Goal: Information Seeking & Learning: Understand process/instructions

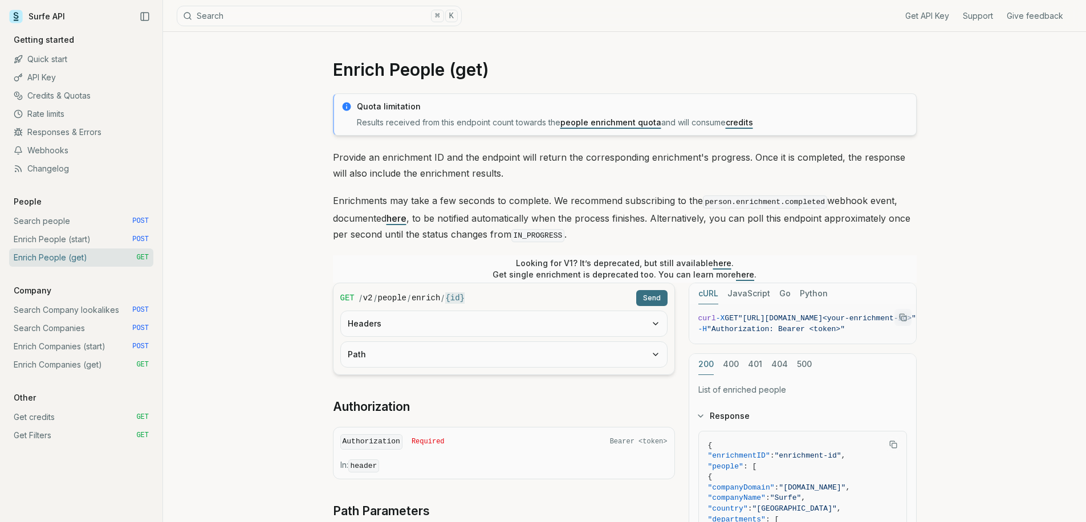
scroll to position [151, 0]
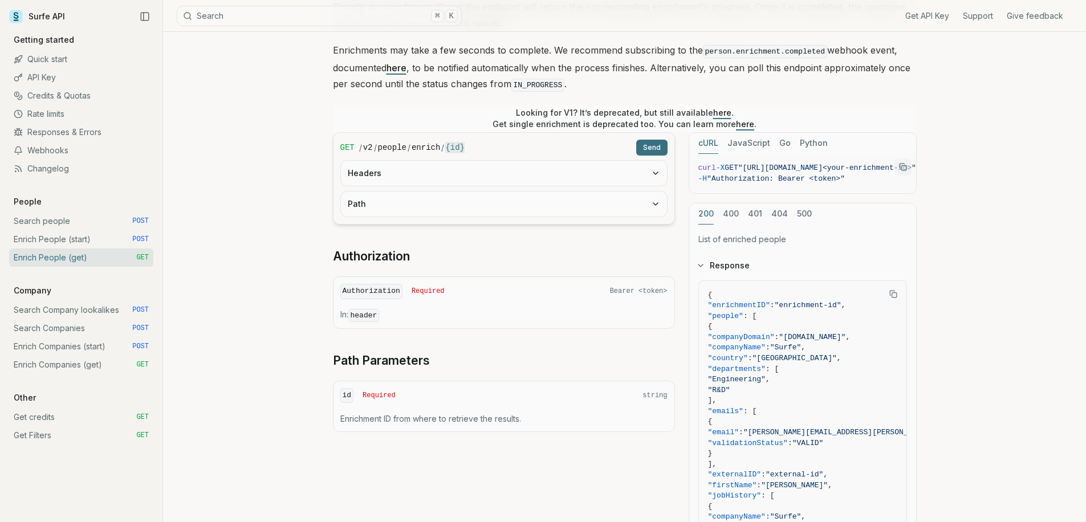
click at [506, 178] on button "Headers" at bounding box center [504, 173] width 326 height 25
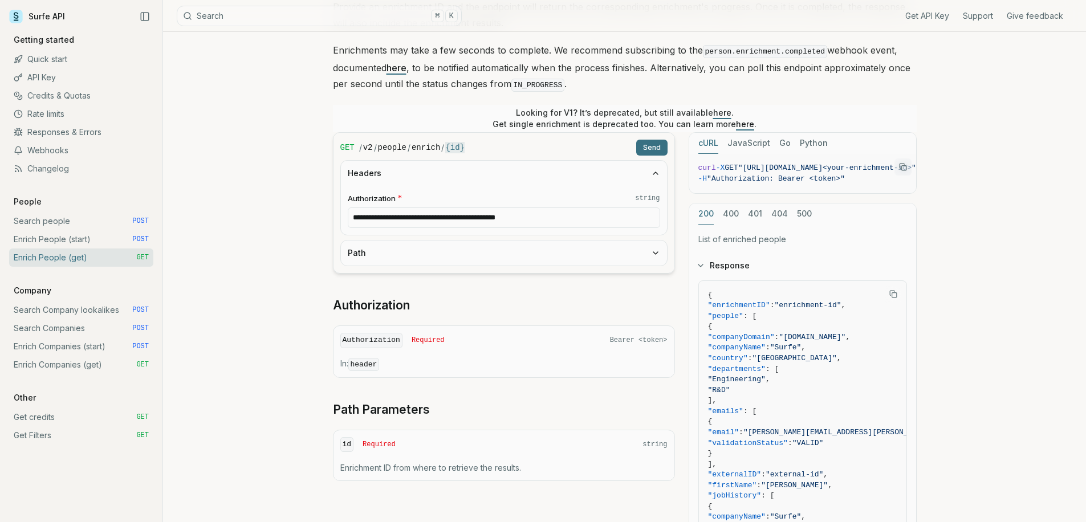
click at [497, 256] on button "Path" at bounding box center [504, 253] width 326 height 25
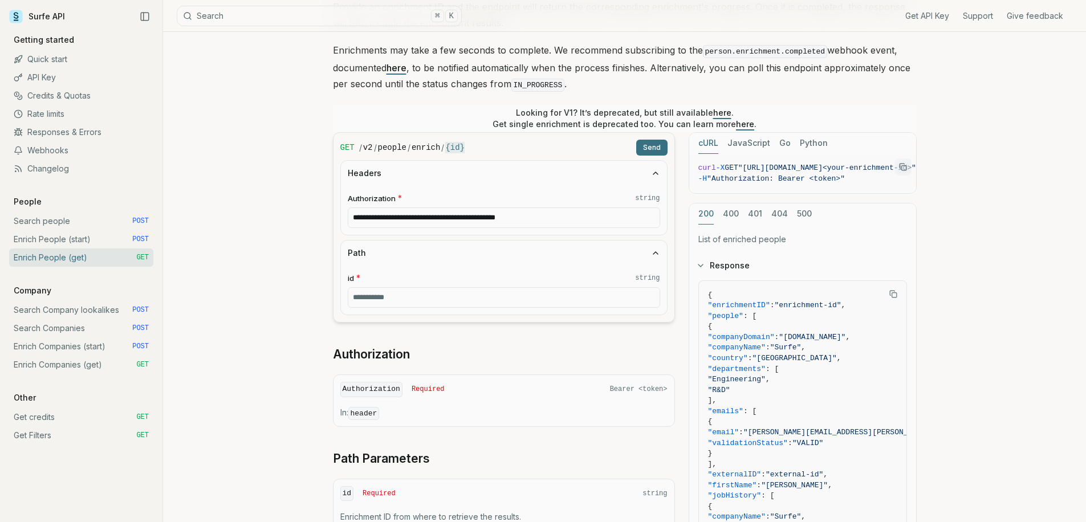
click at [136, 239] on span "POST" at bounding box center [140, 239] width 17 height 9
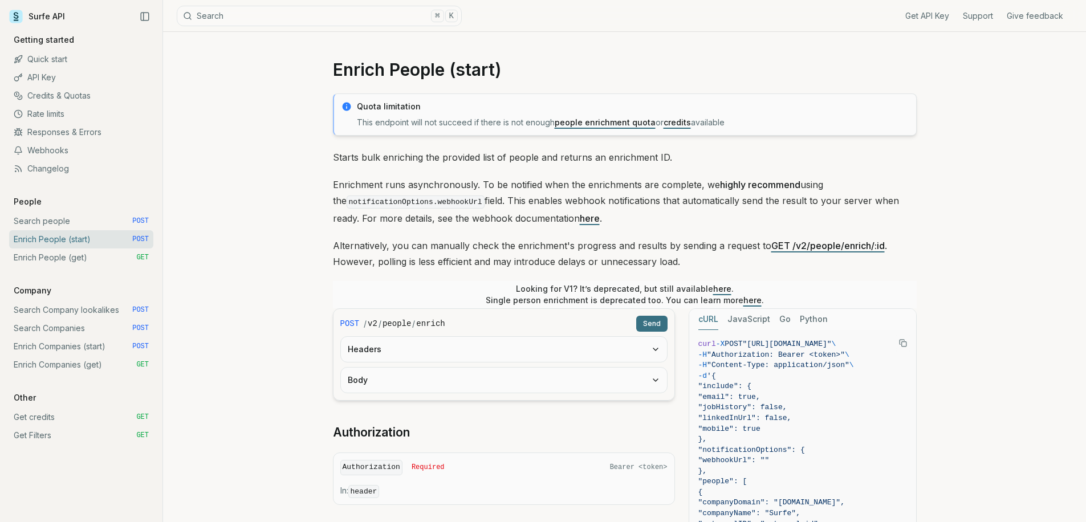
click at [436, 351] on button "Headers" at bounding box center [504, 349] width 326 height 25
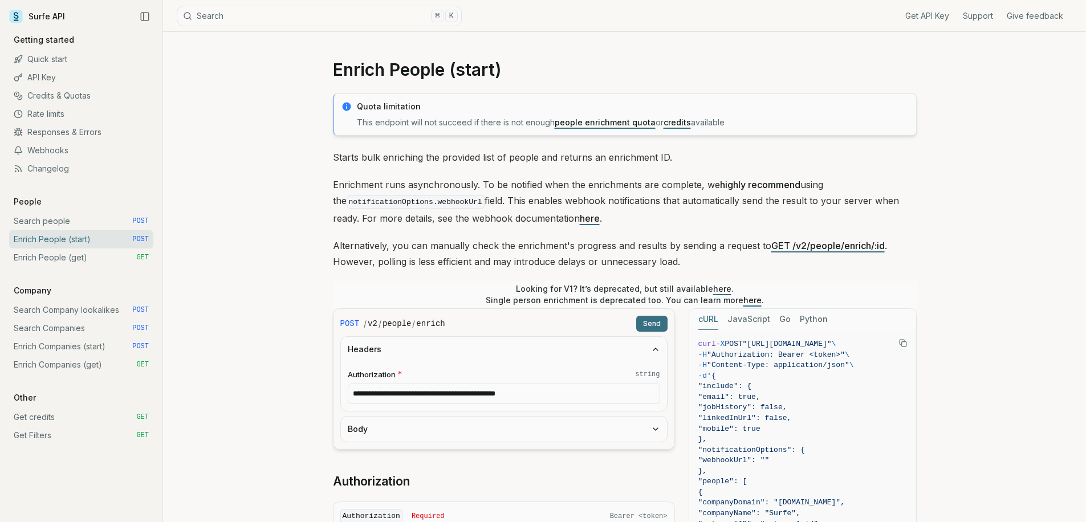
click at [423, 432] on button "Body" at bounding box center [504, 429] width 326 height 25
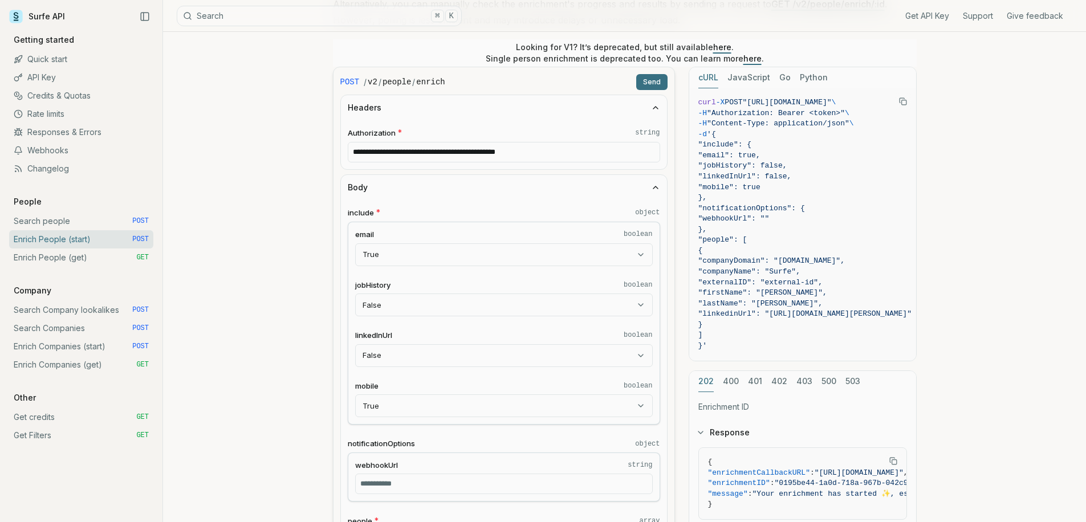
scroll to position [440, 0]
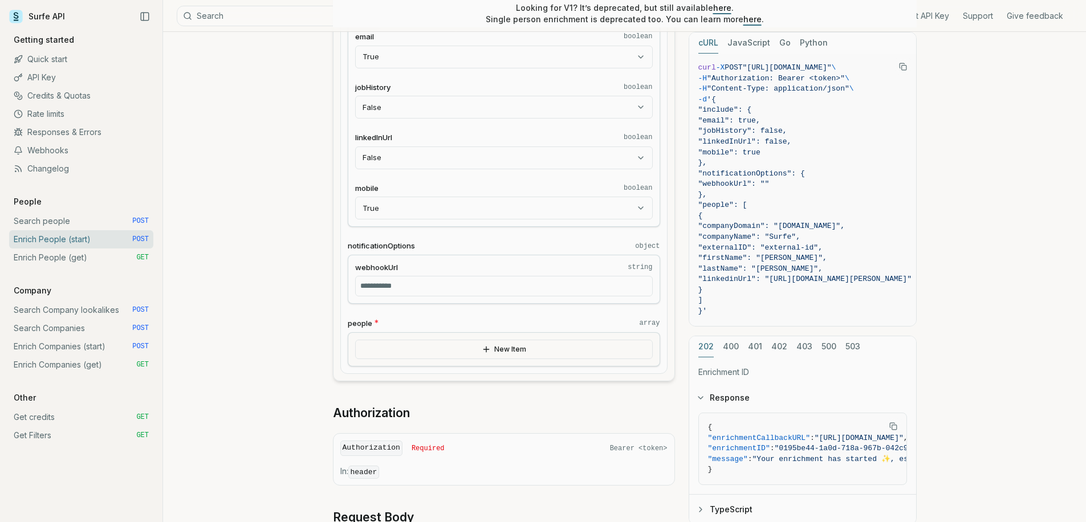
click at [425, 355] on button "New Item" at bounding box center [504, 349] width 298 height 19
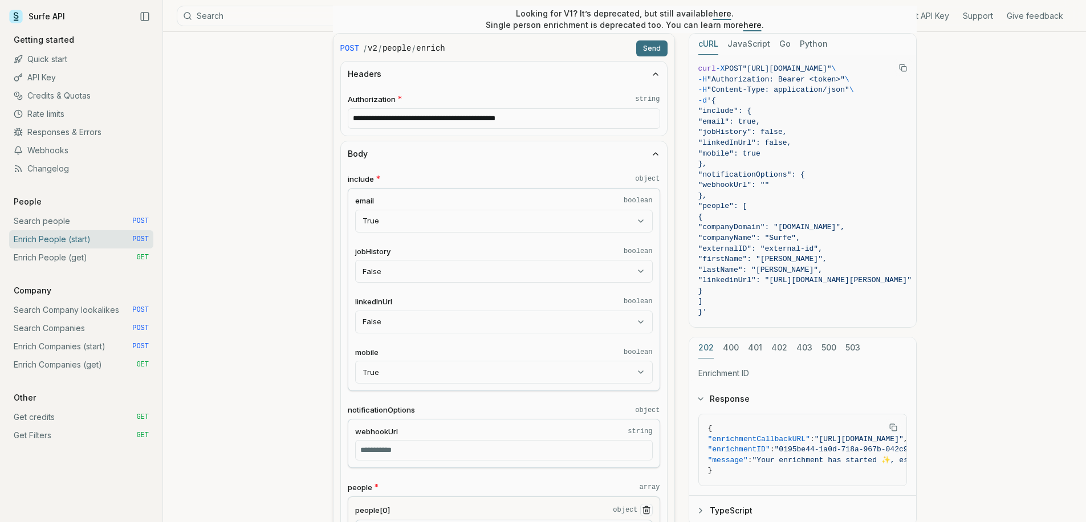
scroll to position [253, 0]
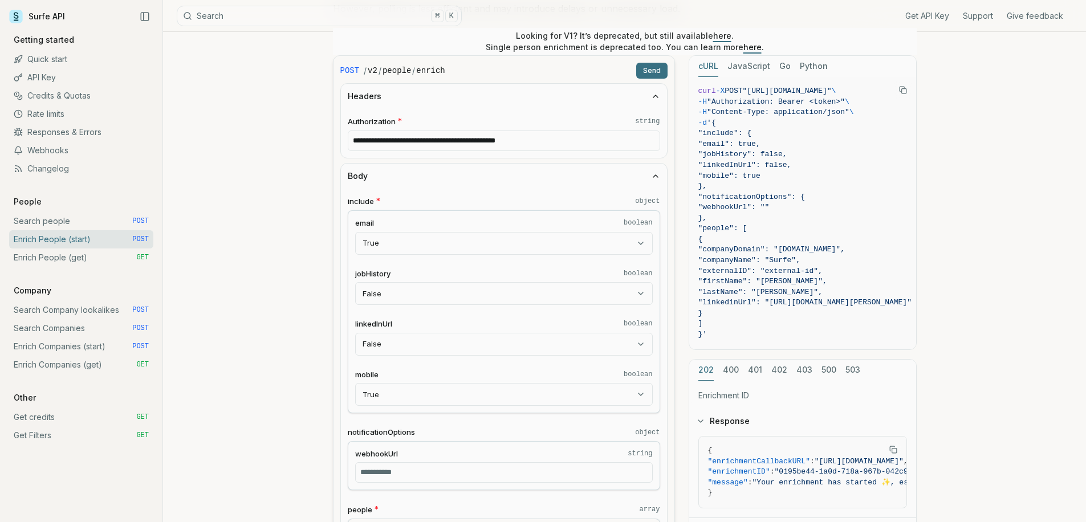
click at [662, 74] on button "Send" at bounding box center [651, 71] width 31 height 16
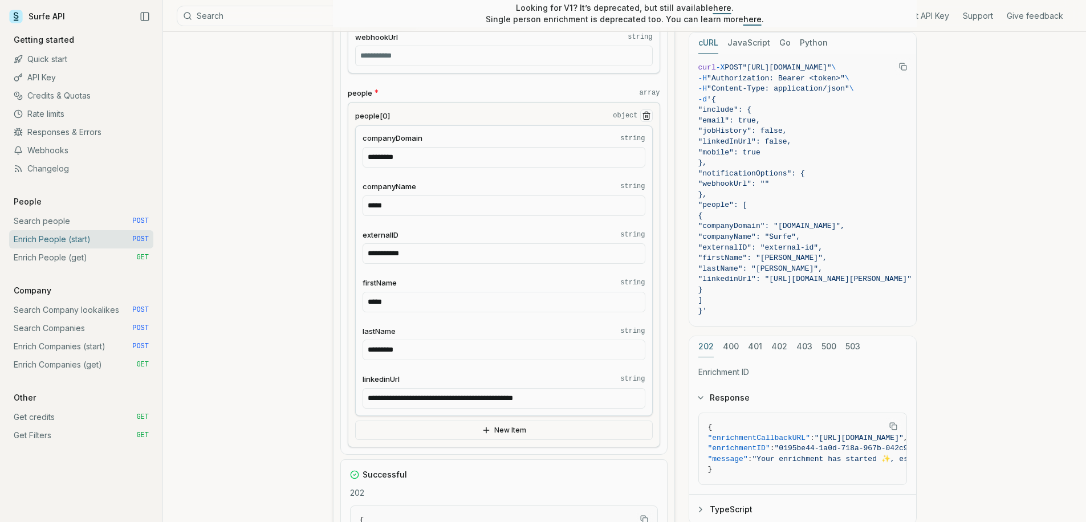
scroll to position [894, 0]
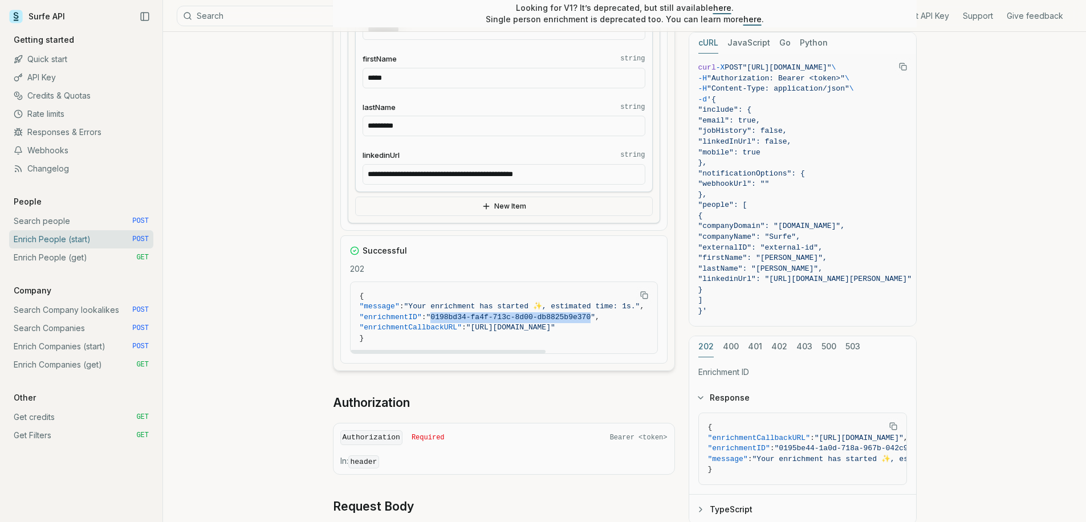
drag, startPoint x: 442, startPoint y: 318, endPoint x: 605, endPoint y: 316, distance: 162.5
click at [595, 316] on span ""0198bd34-fa4f-713c-8d00-db8825b9e370"" at bounding box center [511, 317] width 169 height 9
copy span "0198bd34-fa4f-713c-8d00-db8825b9e370"
click at [111, 262] on link "Enrich People (get) GET" at bounding box center [81, 258] width 144 height 18
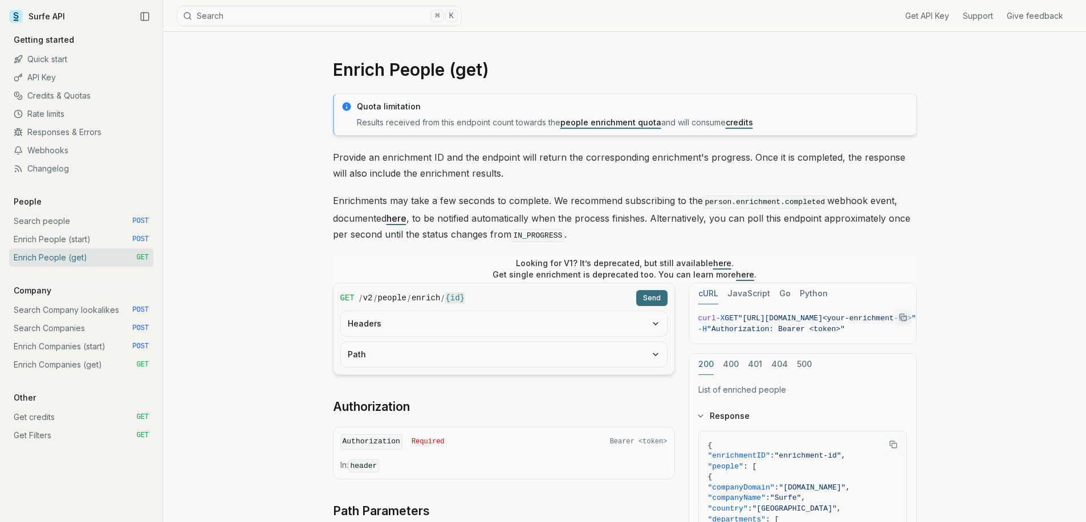
click at [424, 334] on button "Headers" at bounding box center [504, 323] width 326 height 25
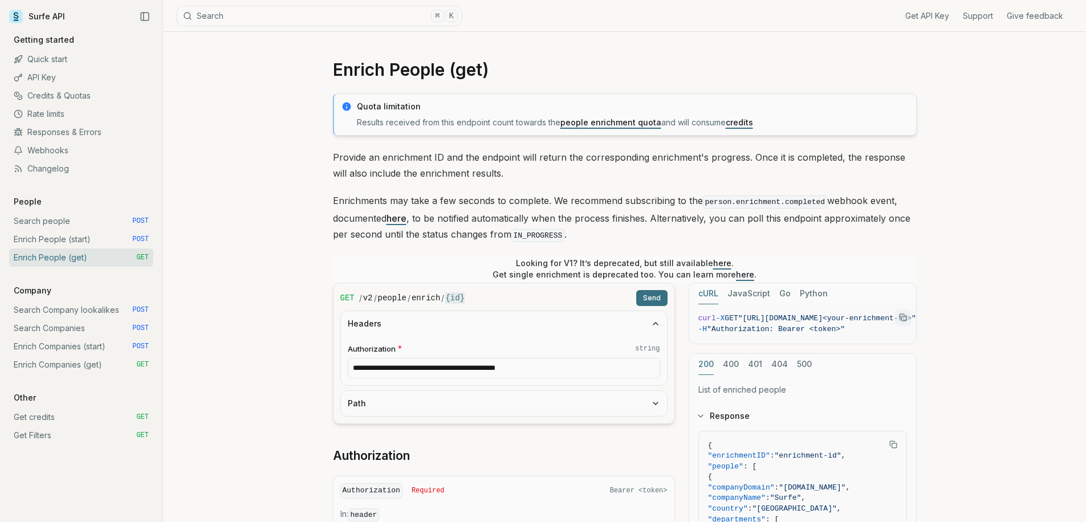
click at [419, 402] on button "Path" at bounding box center [504, 403] width 326 height 25
click at [404, 443] on input "id * string" at bounding box center [504, 448] width 312 height 21
paste input "**********"
type input "**********"
click at [663, 297] on button "Send" at bounding box center [651, 298] width 31 height 16
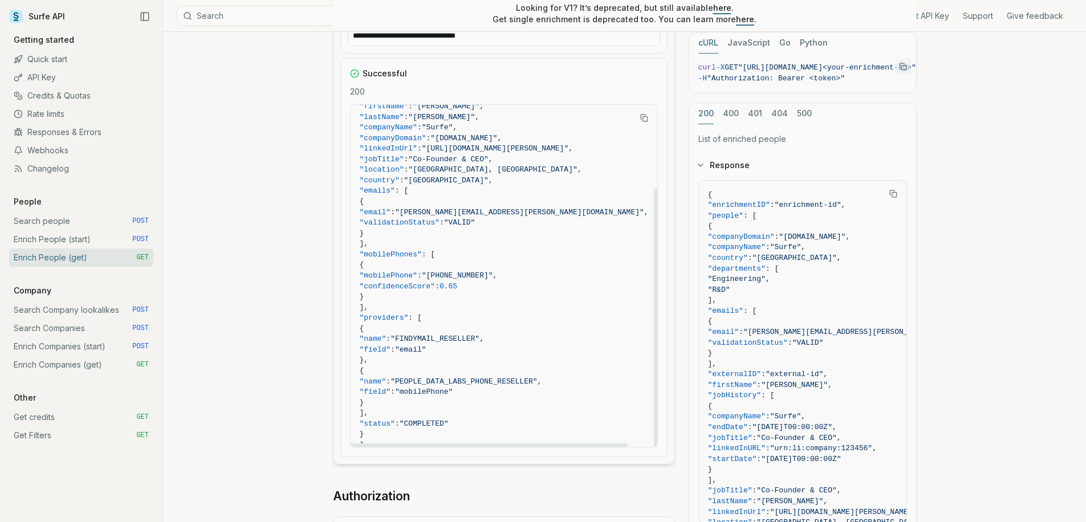
scroll to position [110, 0]
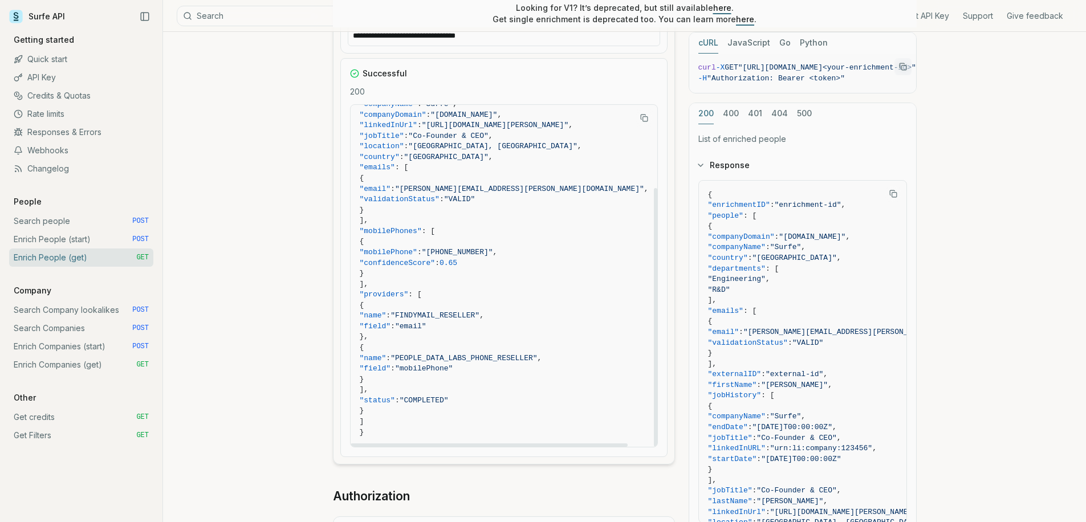
click at [99, 242] on link "Enrich People (start) POST" at bounding box center [81, 239] width 144 height 18
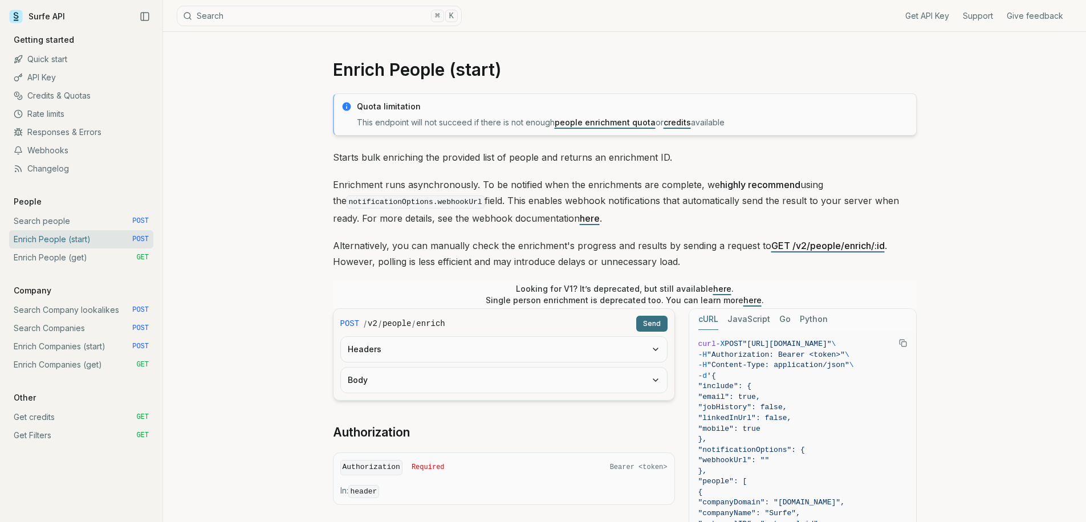
click at [383, 338] on button "Headers" at bounding box center [504, 349] width 326 height 25
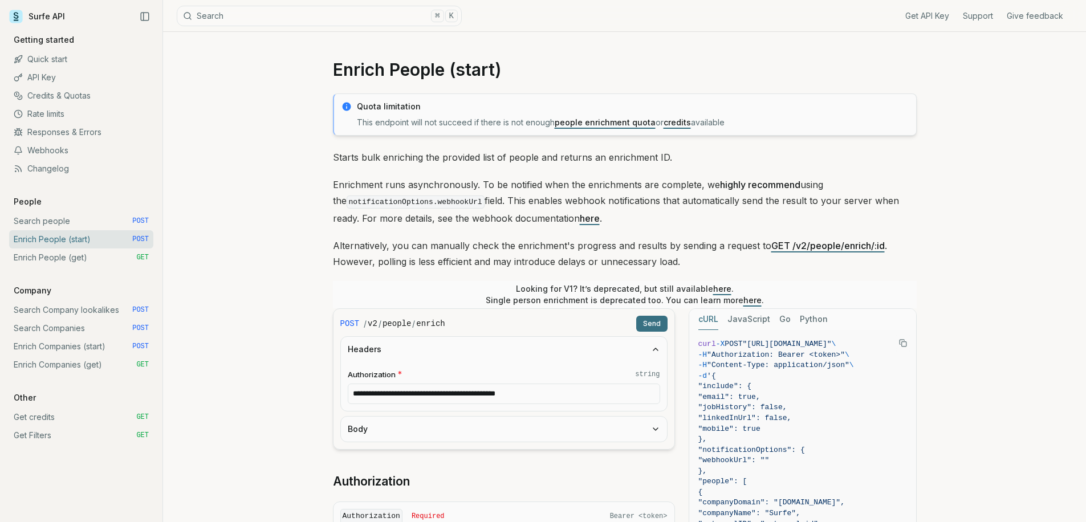
click at [387, 423] on button "Body" at bounding box center [504, 429] width 326 height 25
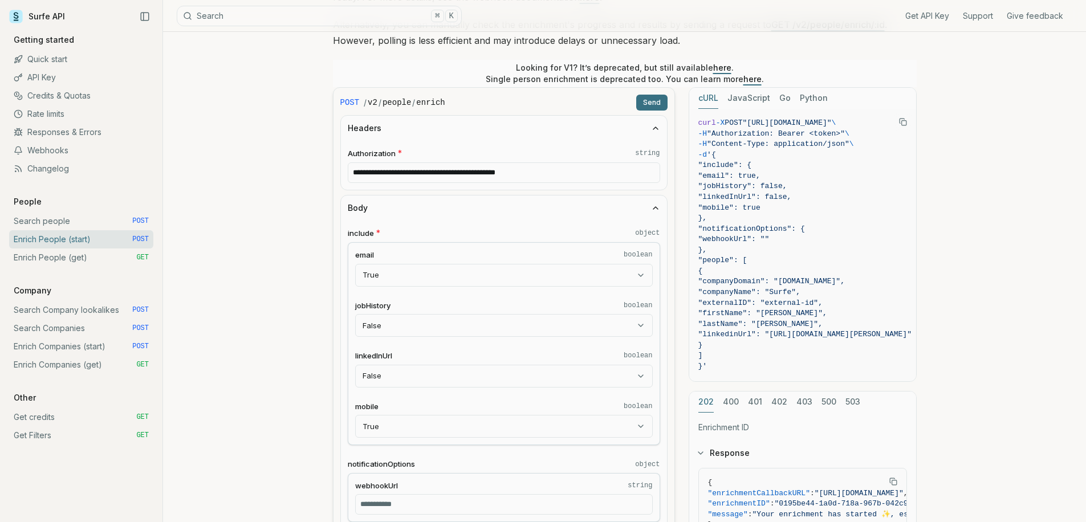
scroll to position [416, 0]
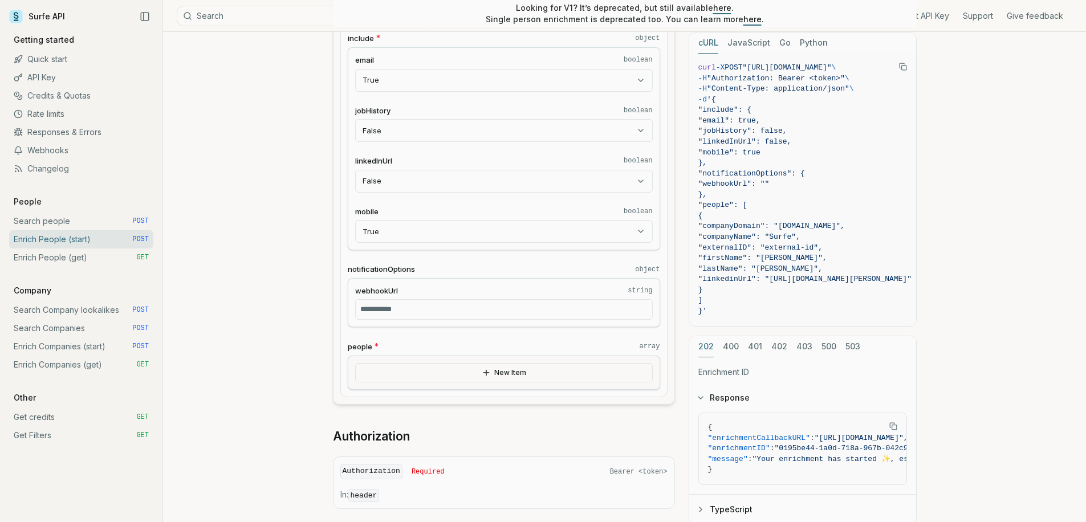
click at [393, 384] on div "New Item" at bounding box center [504, 373] width 312 height 34
click at [393, 364] on button "New Item" at bounding box center [504, 372] width 298 height 19
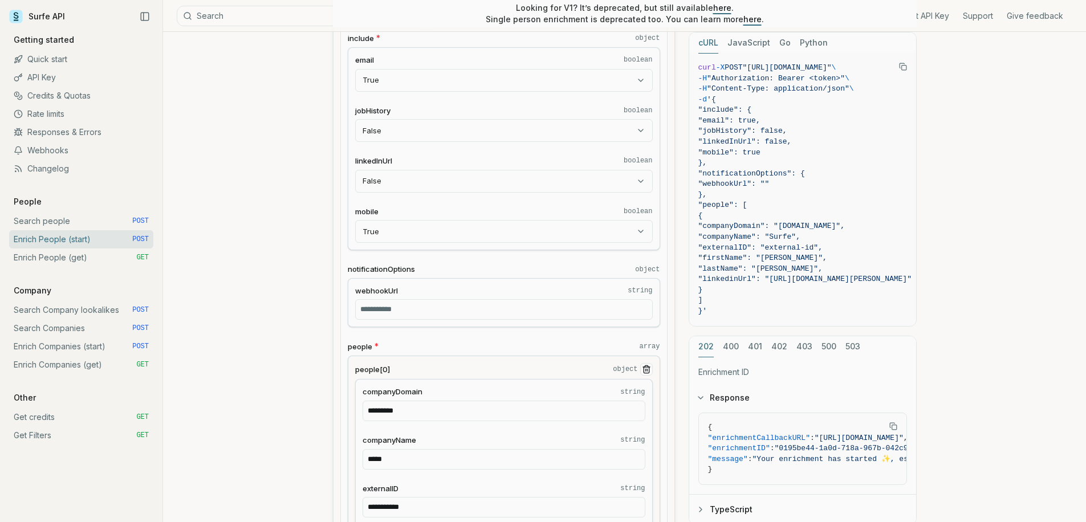
click at [405, 313] on input "webhookUrl string" at bounding box center [504, 309] width 298 height 21
paste input "**********"
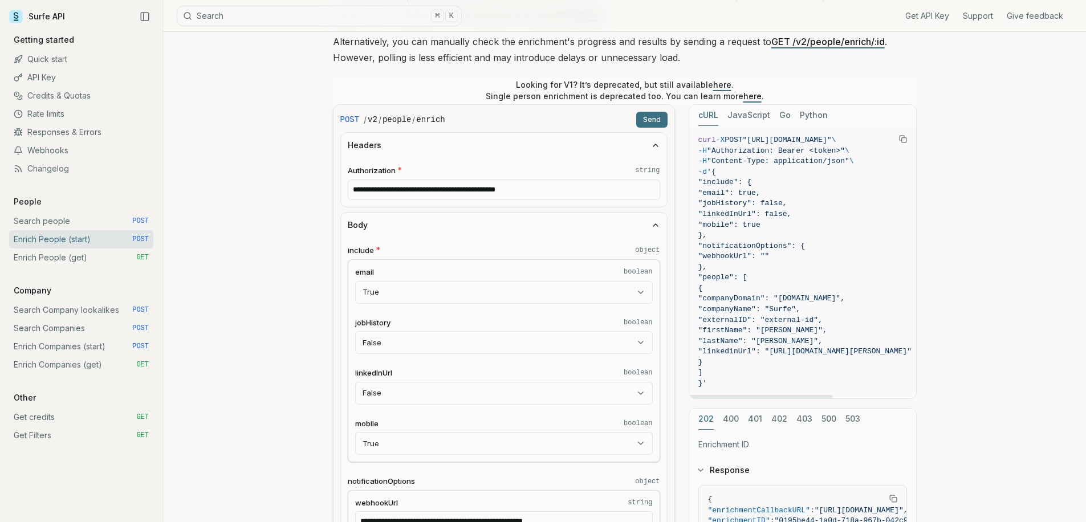
scroll to position [145, 0]
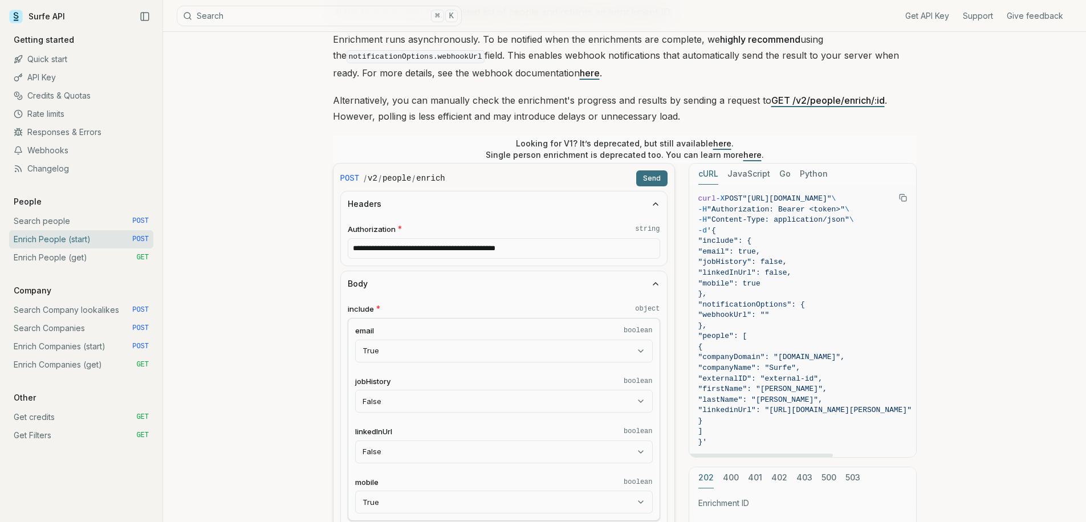
type input "**********"
click at [649, 177] on button "Send" at bounding box center [651, 178] width 31 height 16
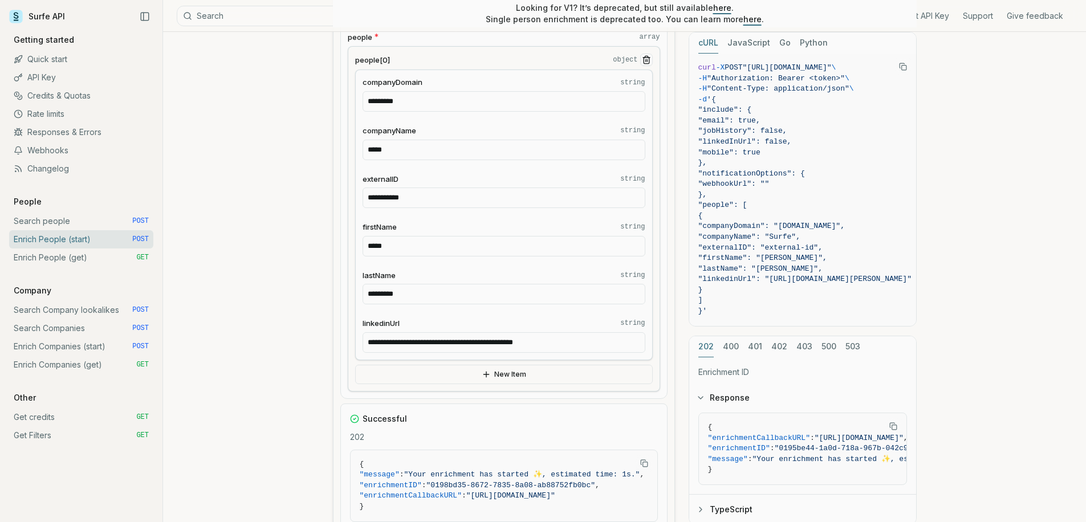
scroll to position [950, 0]
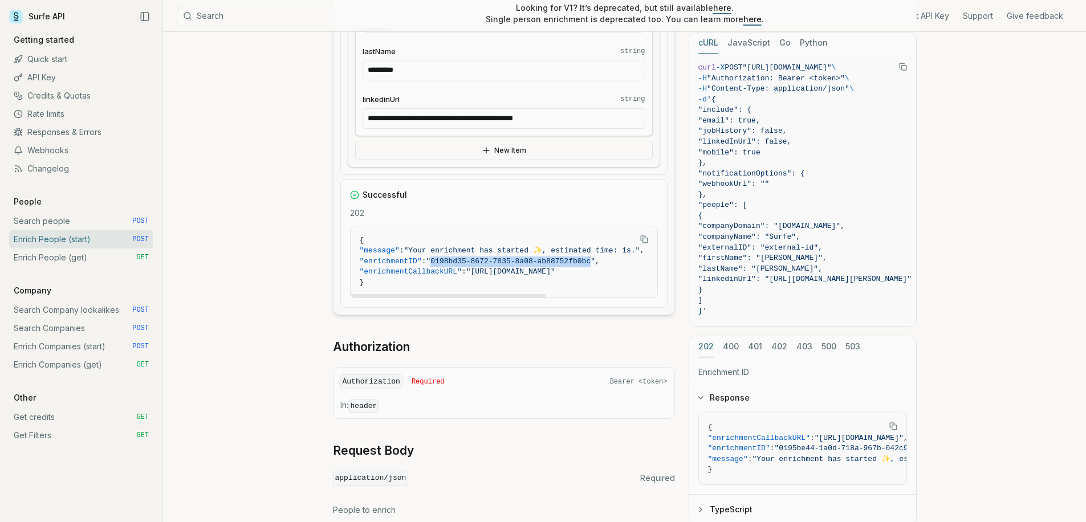
drag, startPoint x: 444, startPoint y: 261, endPoint x: 605, endPoint y: 258, distance: 160.8
click at [595, 258] on span ""0198bd35-8672-7835-8a08-ab88752fb0bc"" at bounding box center [511, 261] width 169 height 9
copy span "0198bd35-8672-7835-8a08-ab88752fb0bc"
click at [125, 255] on link "Enrich People (get) GET" at bounding box center [81, 258] width 144 height 18
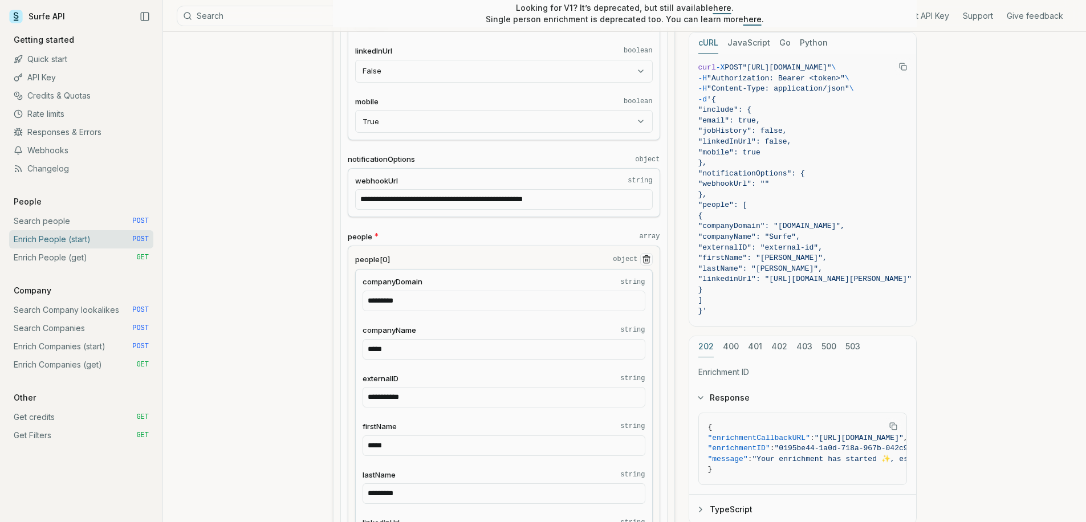
scroll to position [511, 0]
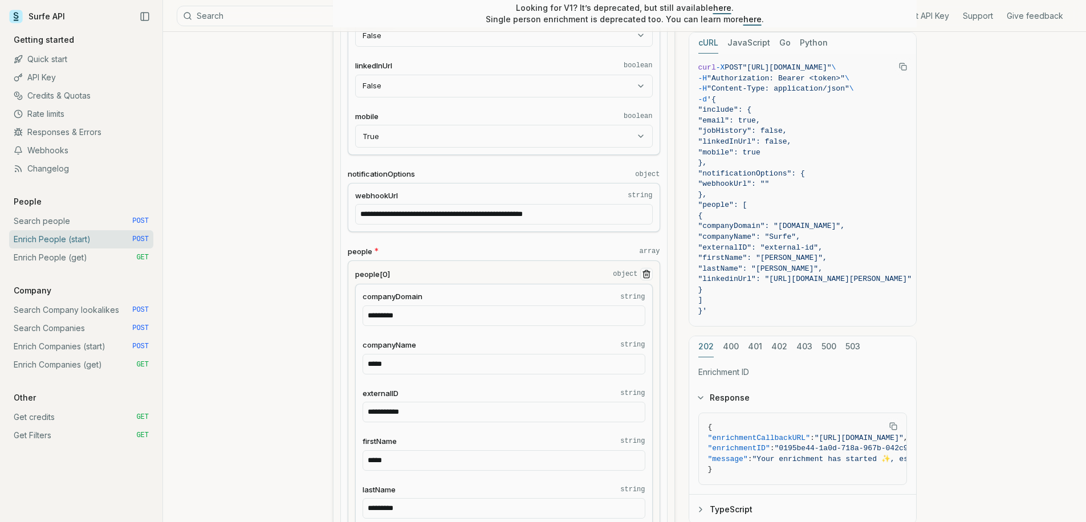
drag, startPoint x: 603, startPoint y: 213, endPoint x: 312, endPoint y: 207, distance: 290.9
click at [311, 208] on article "**********" at bounding box center [625, 405] width 639 height 1771
click at [631, 212] on input "**********" at bounding box center [504, 214] width 298 height 21
click at [262, 204] on div "**********" at bounding box center [624, 405] width 923 height 1771
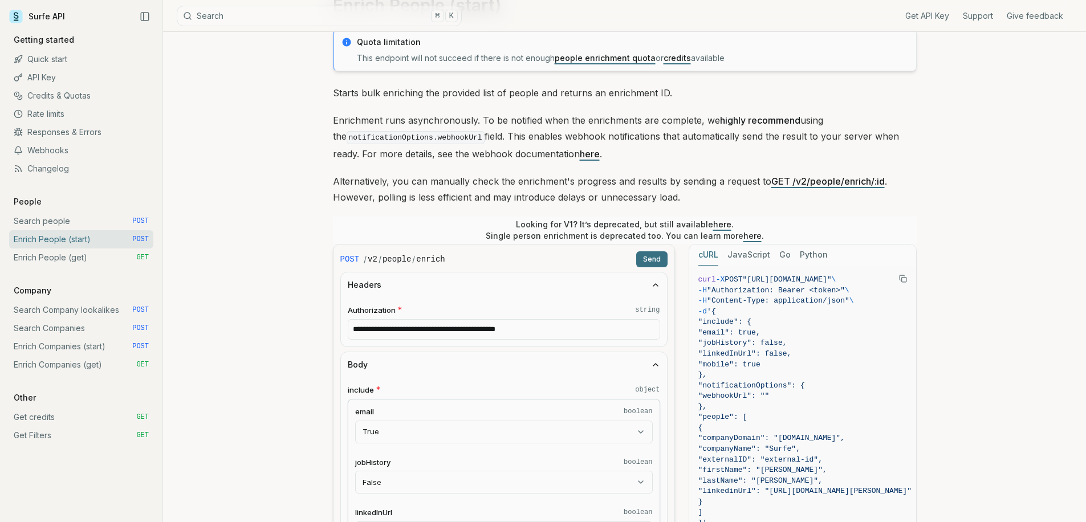
scroll to position [247, 0]
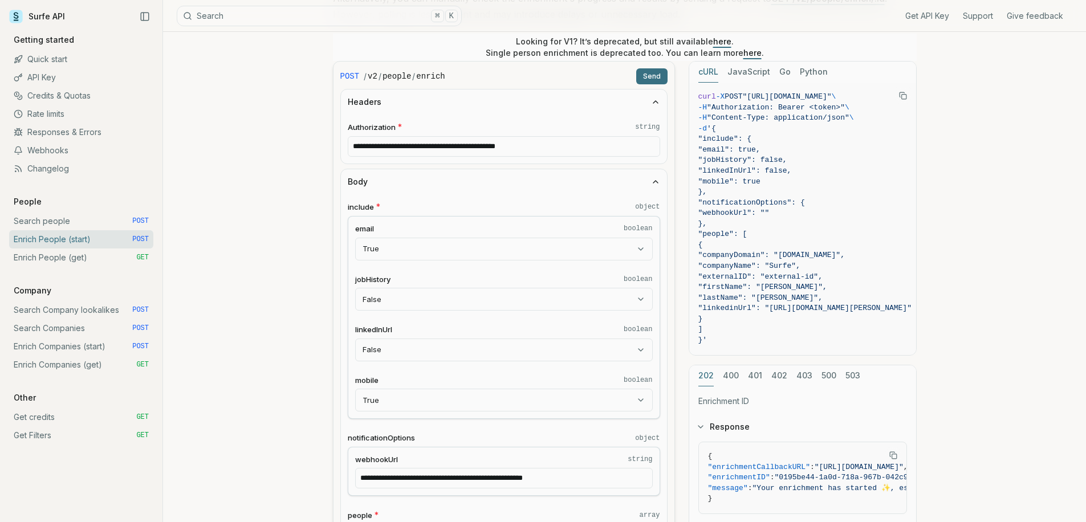
click at [653, 77] on button "Send" at bounding box center [651, 76] width 31 height 16
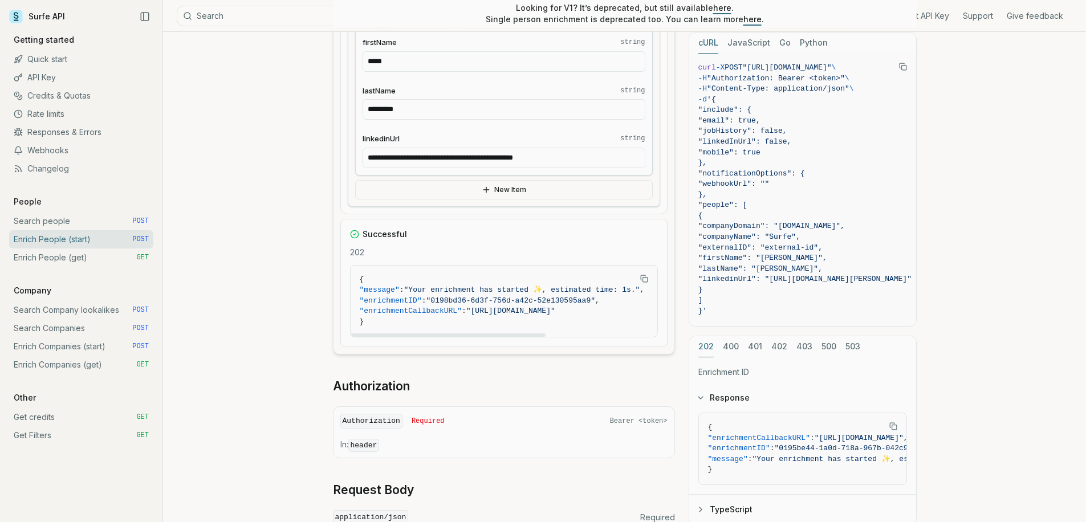
scroll to position [693, 0]
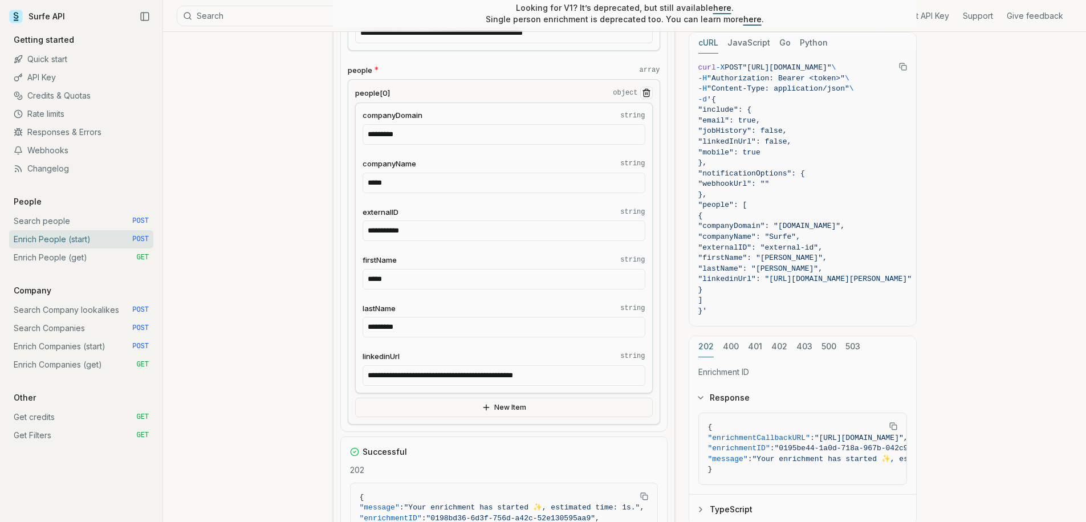
drag, startPoint x: 574, startPoint y: 378, endPoint x: 332, endPoint y: 368, distance: 242.0
click at [331, 373] on article "**********" at bounding box center [625, 224] width 639 height 1771
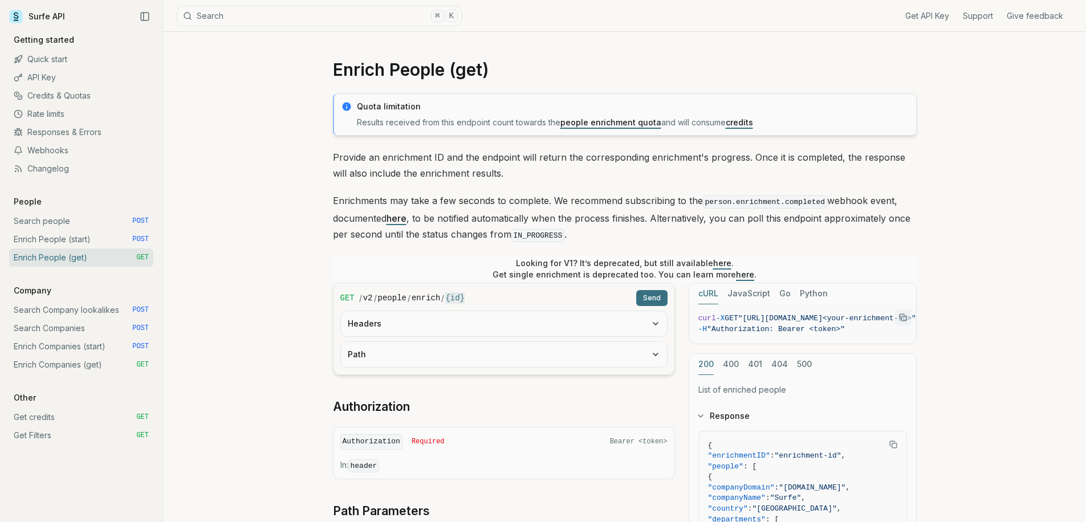
click at [383, 317] on button "Headers" at bounding box center [504, 323] width 326 height 25
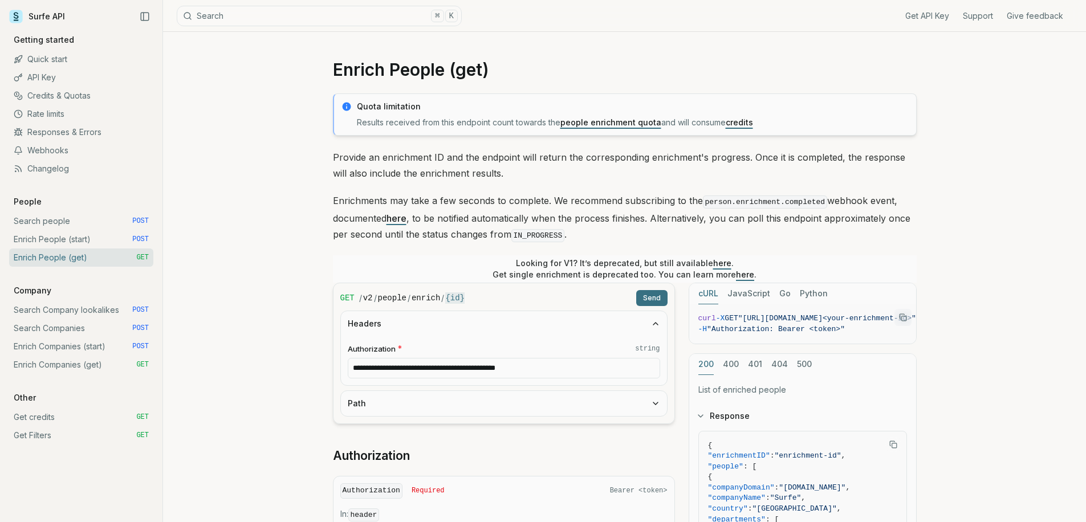
click at [396, 406] on button "Path" at bounding box center [504, 403] width 326 height 25
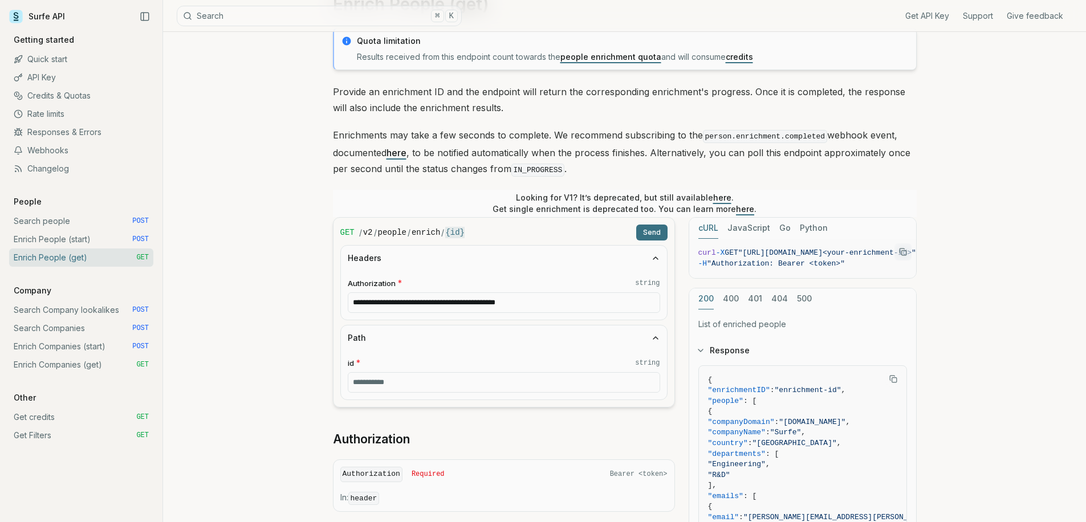
click at [395, 377] on input "id * string" at bounding box center [504, 382] width 312 height 21
paste input "**********"
type input "**********"
click at [646, 234] on button "Send" at bounding box center [651, 233] width 31 height 16
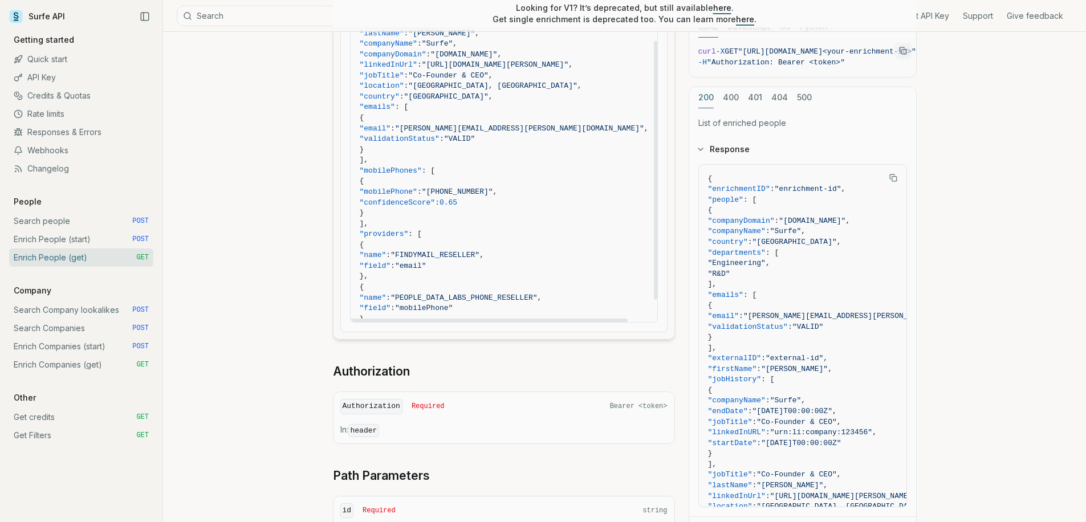
scroll to position [80, 0]
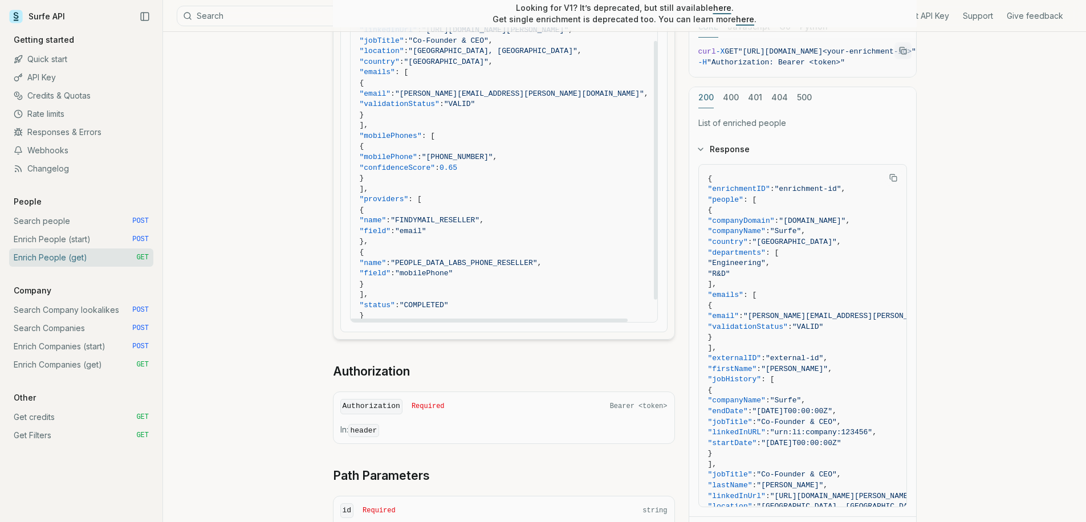
click at [293, 216] on div "**********" at bounding box center [624, 65] width 923 height 1141
click at [405, 200] on span ""providers"" at bounding box center [384, 199] width 49 height 9
copy span "providers"
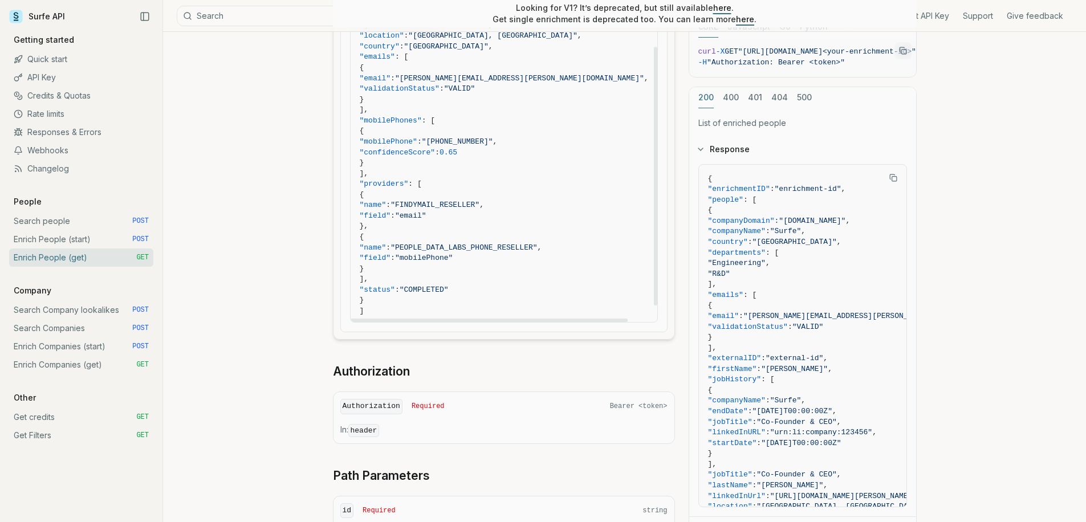
scroll to position [75, 0]
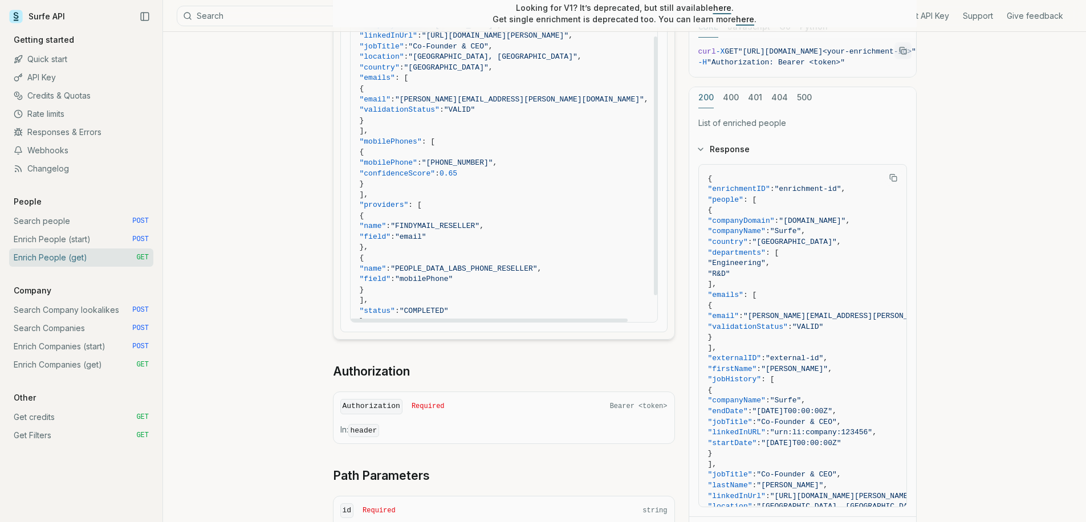
click at [484, 206] on span ""providers" : [" at bounding box center [504, 205] width 289 height 11
drag, startPoint x: 407, startPoint y: 139, endPoint x: 449, endPoint y: 209, distance: 81.6
click at [449, 209] on code "{ "enrichmentID" : "0198bd35-8672-7835-8a08-ab88752fb0bc" , "status" : "COMPLET…" at bounding box center [504, 131] width 289 height 434
click at [449, 211] on span "{" at bounding box center [504, 216] width 289 height 11
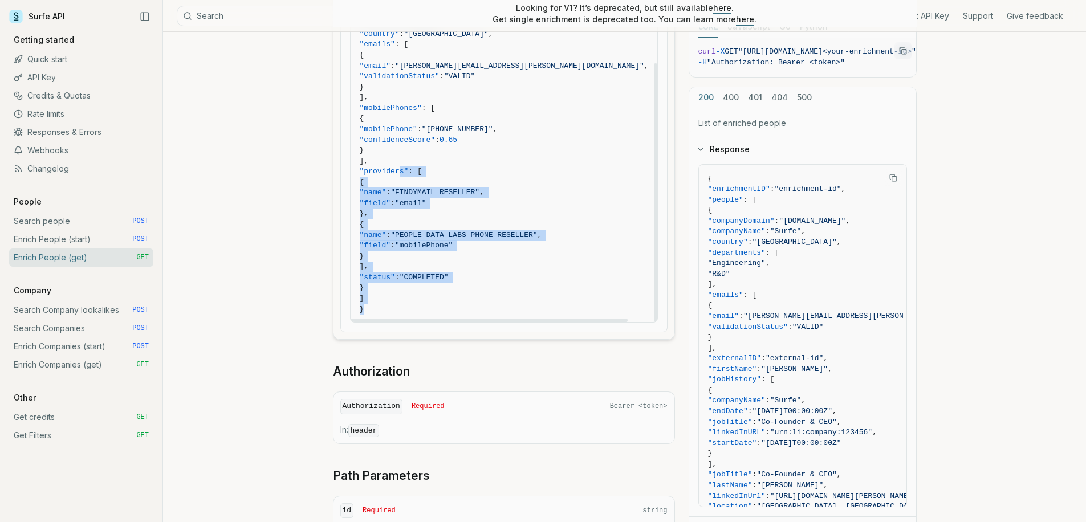
scroll to position [110, 0]
drag, startPoint x: 398, startPoint y: 209, endPoint x: 478, endPoint y: 279, distance: 106.7
click at [478, 279] on code "{ "enrichmentID" : "0198bd35-8672-7835-8a08-ab88752fb0bc" , "status" : "COMPLET…" at bounding box center [504, 96] width 289 height 434
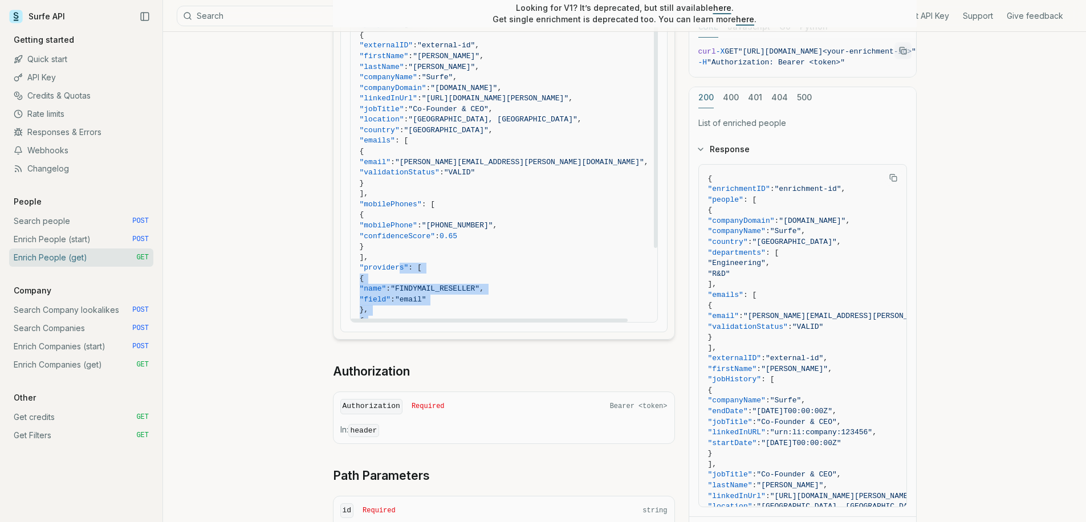
scroll to position [0, 0]
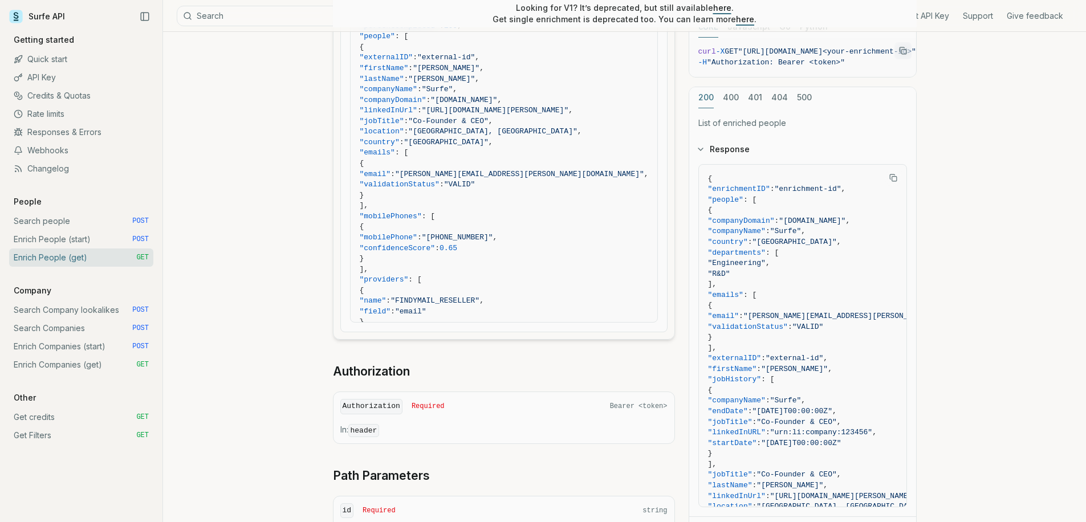
click at [257, 148] on div "**********" at bounding box center [624, 65] width 923 height 1141
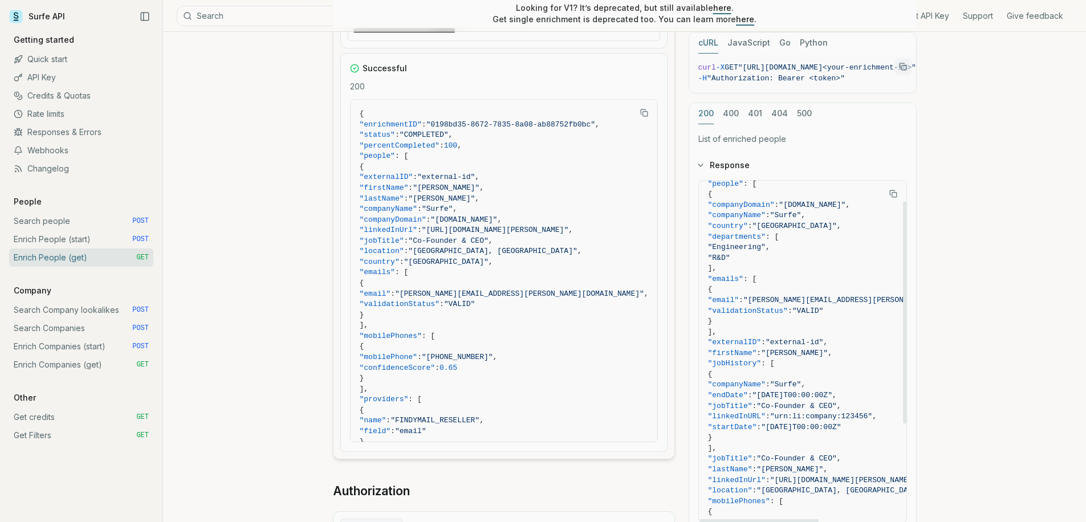
scroll to position [458, 0]
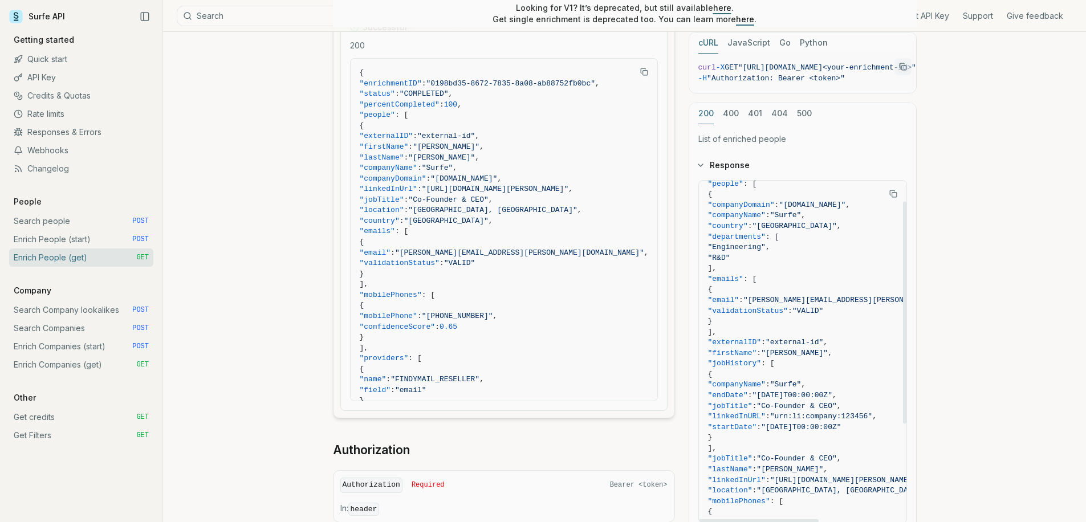
click at [741, 225] on span ""country"" at bounding box center [728, 226] width 40 height 9
copy span "country"
click at [552, 197] on span ""jobTitle" : "Co-Founder & CEO" ," at bounding box center [504, 200] width 289 height 11
click at [766, 235] on span ""departments"" at bounding box center [737, 237] width 58 height 9
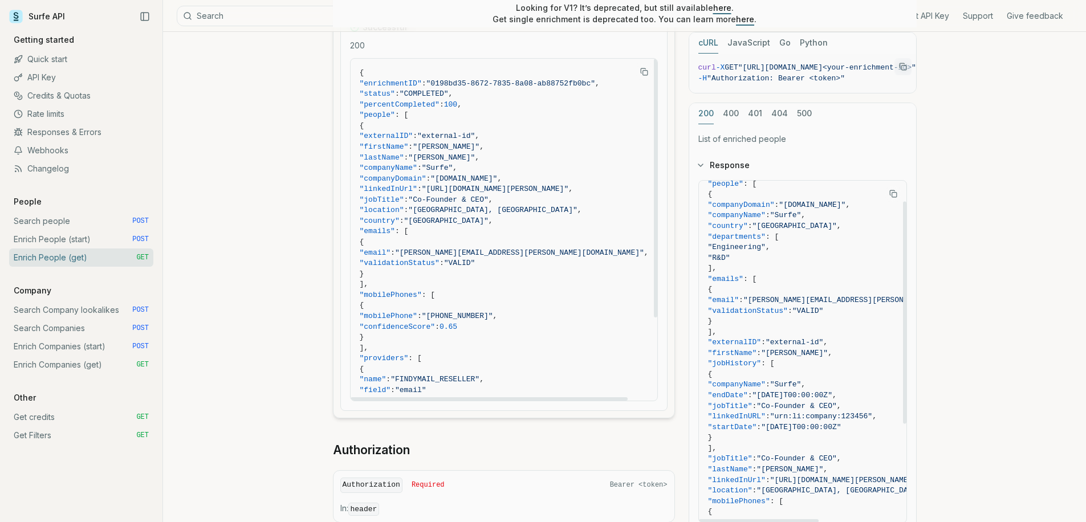
click at [766, 235] on span ""departments"" at bounding box center [737, 237] width 58 height 9
copy span "departments"
click at [506, 216] on span ""country" : "France" ," at bounding box center [504, 221] width 289 height 11
click at [766, 234] on span ""departments"" at bounding box center [737, 237] width 58 height 9
click at [766, 235] on span ""departments"" at bounding box center [737, 237] width 58 height 9
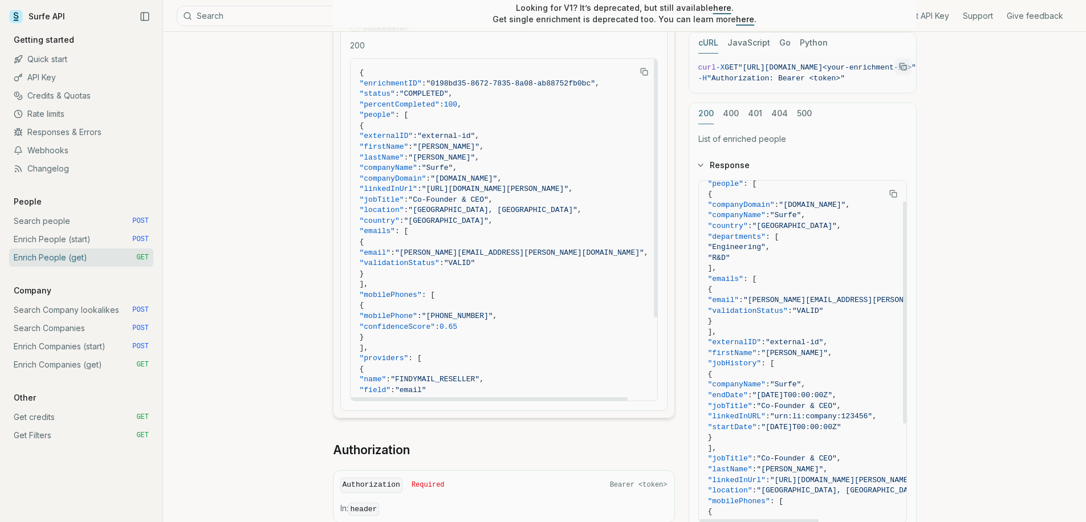
click at [744, 277] on span ""emails"" at bounding box center [725, 279] width 35 height 9
copy span "emails"
click at [762, 340] on span ""externalID"" at bounding box center [735, 342] width 54 height 9
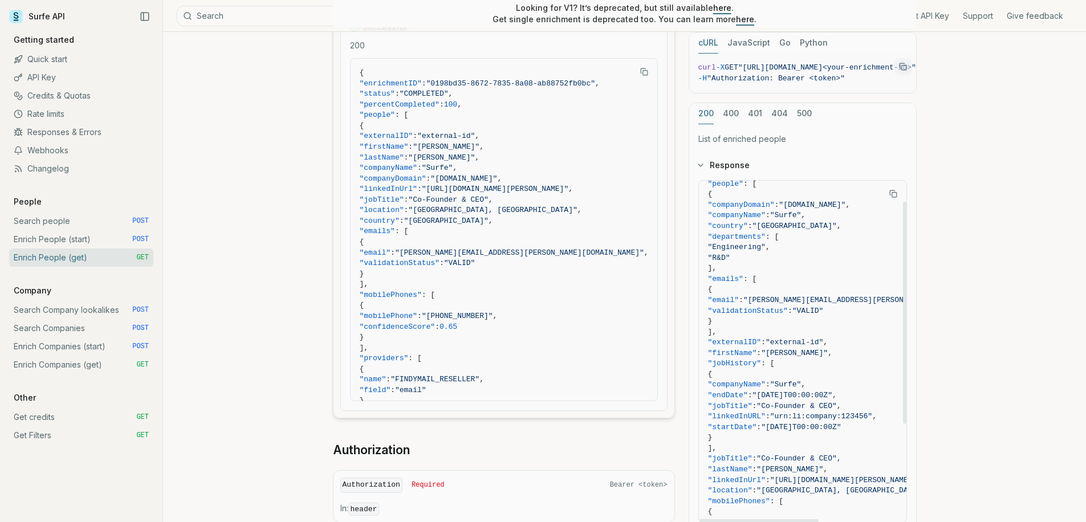
click at [757, 352] on span ""firstName"" at bounding box center [732, 353] width 49 height 9
click at [757, 351] on span ""firstName"" at bounding box center [732, 353] width 49 height 9
click at [762, 364] on span ""jobHistory"" at bounding box center [735, 363] width 54 height 9
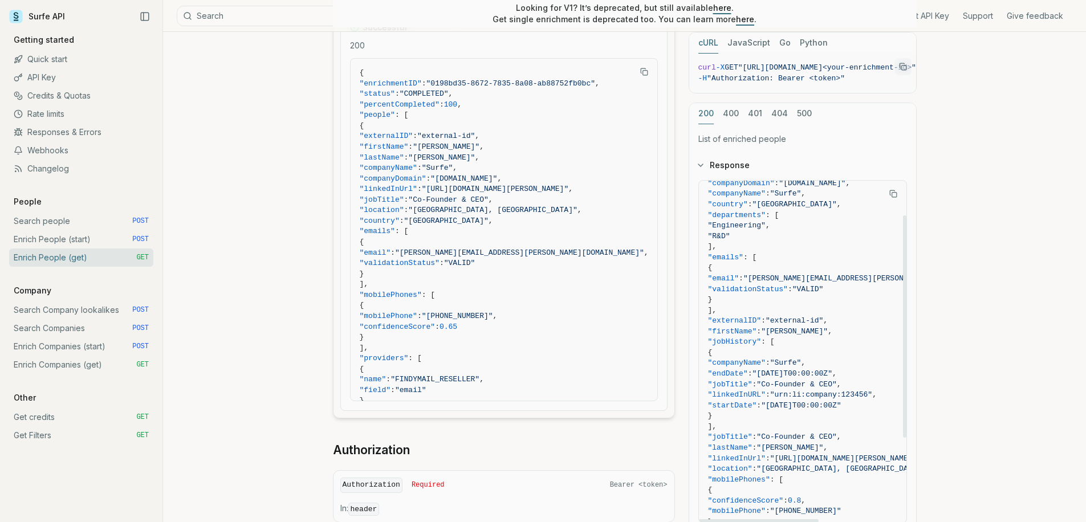
drag, startPoint x: 780, startPoint y: 377, endPoint x: 786, endPoint y: 380, distance: 6.6
click at [786, 380] on code "{ "enrichmentID" : "enrichment-id" , "people" : [ { "companyDomain" : "[DOMAIN_…" at bounding box center [852, 390] width 289 height 508
click at [766, 394] on span ""linkedInURL"" at bounding box center [737, 395] width 58 height 9
drag, startPoint x: 783, startPoint y: 405, endPoint x: 791, endPoint y: 405, distance: 8.0
click at [757, 405] on span ""startDate"" at bounding box center [732, 405] width 49 height 9
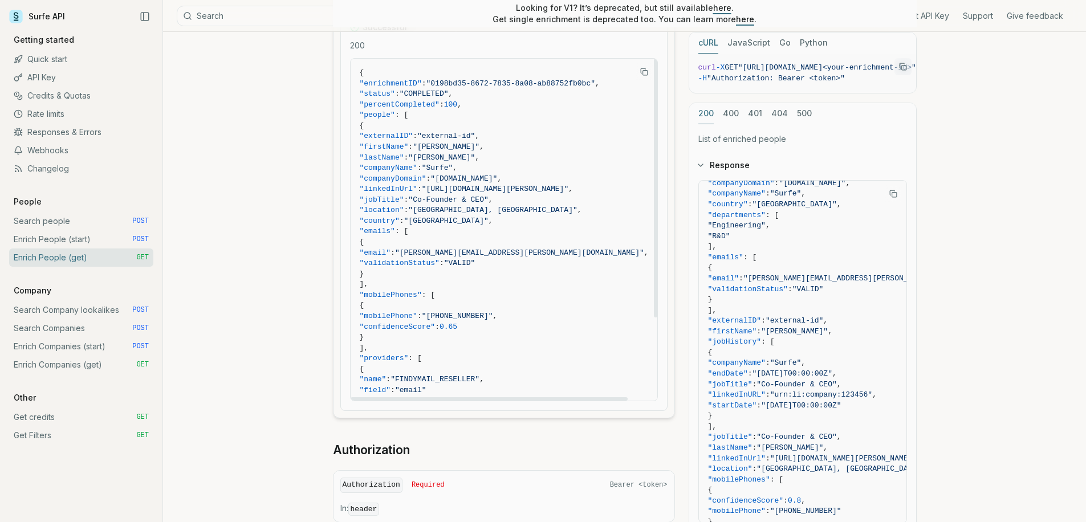
drag, startPoint x: 417, startPoint y: 292, endPoint x: 448, endPoint y: 290, distance: 30.9
click at [448, 290] on span ""mobilePhones" : [" at bounding box center [504, 295] width 289 height 11
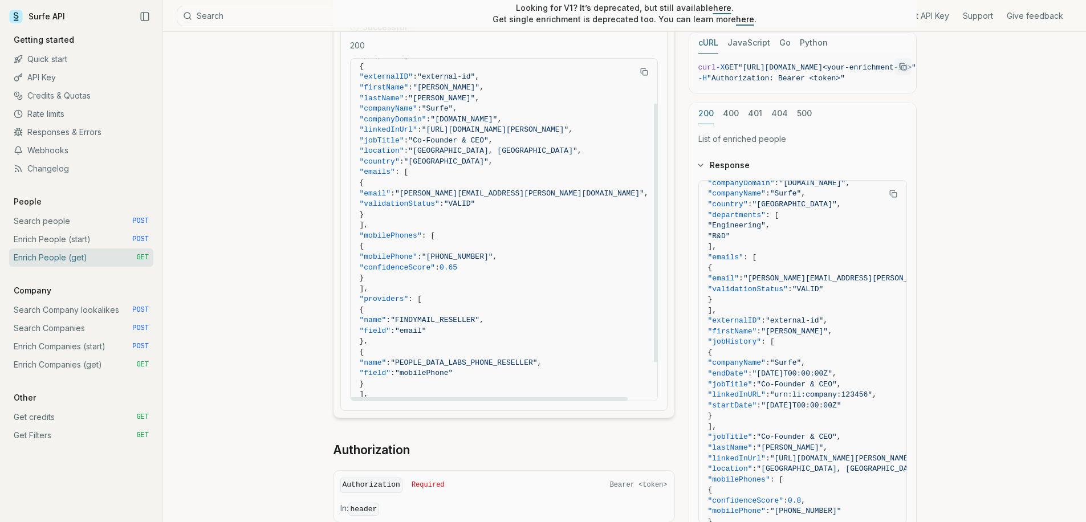
scroll to position [110, 0]
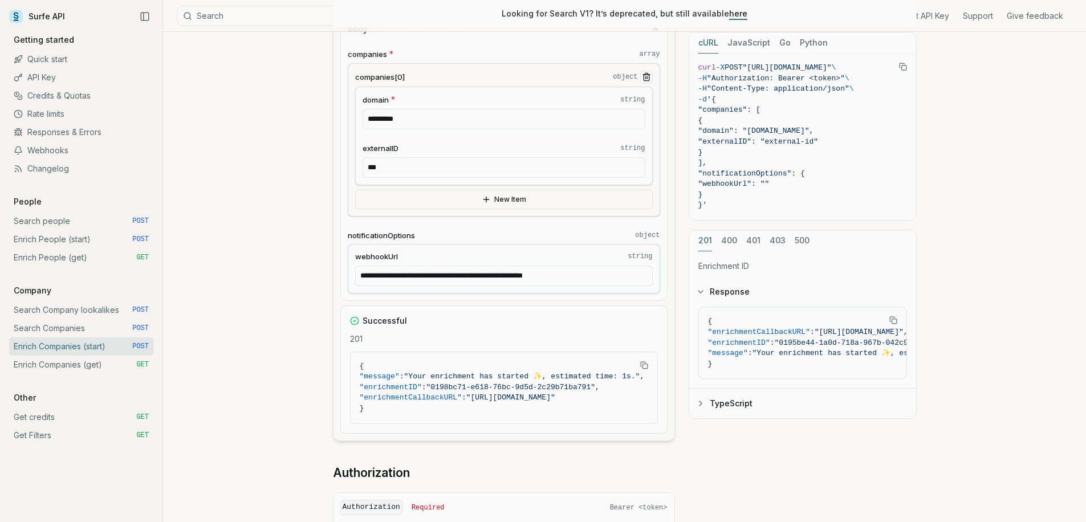
scroll to position [298, 0]
